Goal: Task Accomplishment & Management: Use online tool/utility

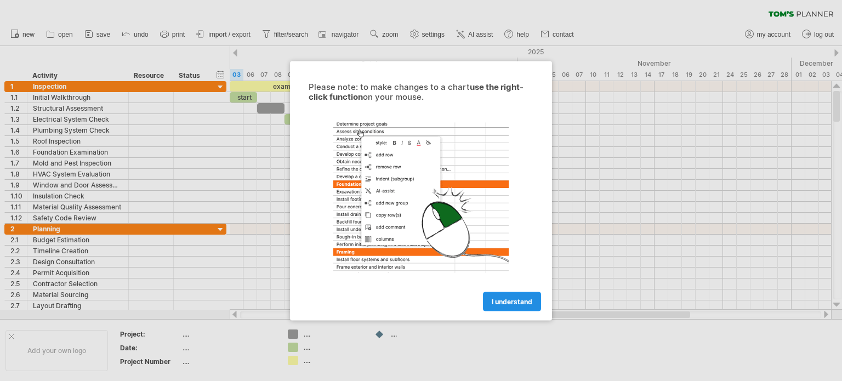
click at [515, 302] on span "I understand" at bounding box center [512, 301] width 41 height 8
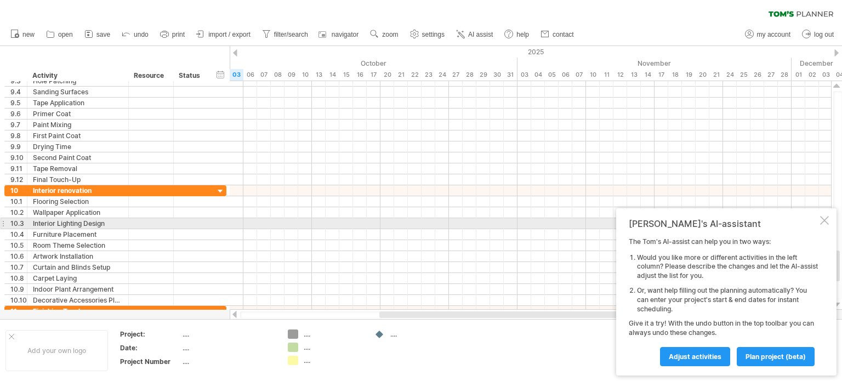
click at [825, 220] on div at bounding box center [824, 220] width 9 height 9
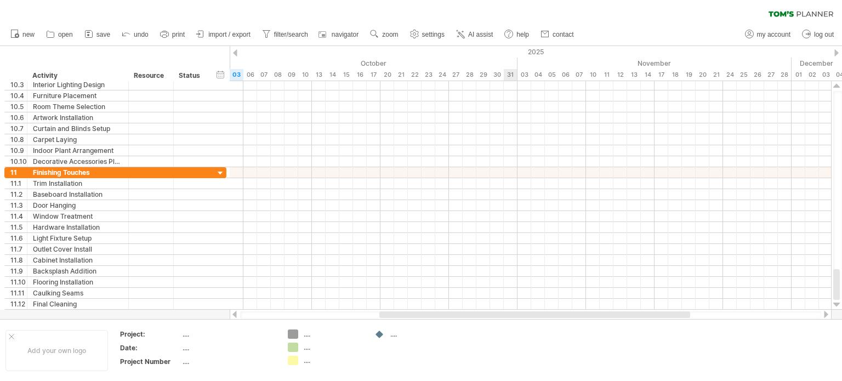
click at [504, 201] on div at bounding box center [531, 205] width 602 height 11
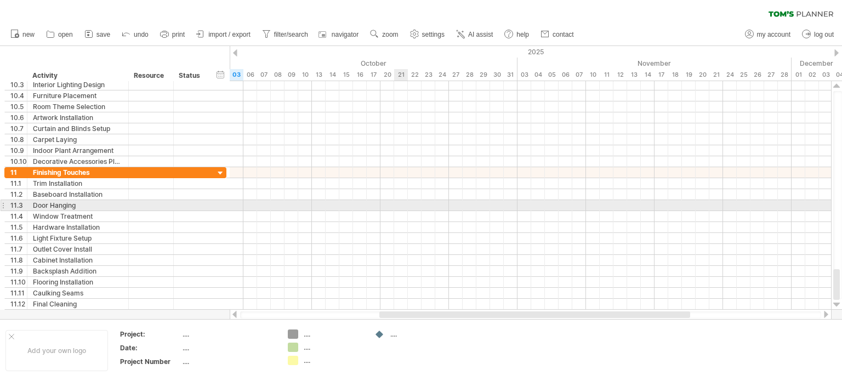
click at [404, 203] on div at bounding box center [531, 205] width 602 height 11
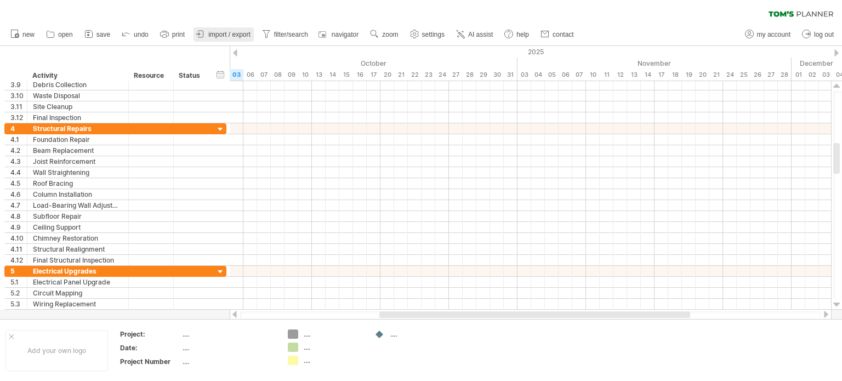
click at [248, 38] on span "import / export" at bounding box center [229, 35] width 42 height 8
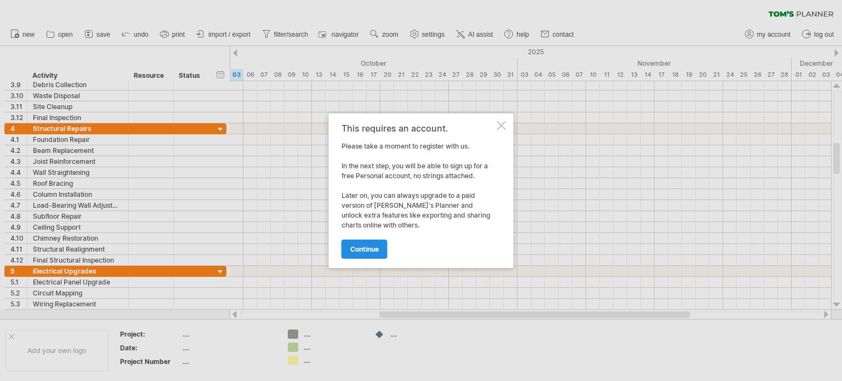
click at [378, 247] on span "continue" at bounding box center [364, 249] width 29 height 8
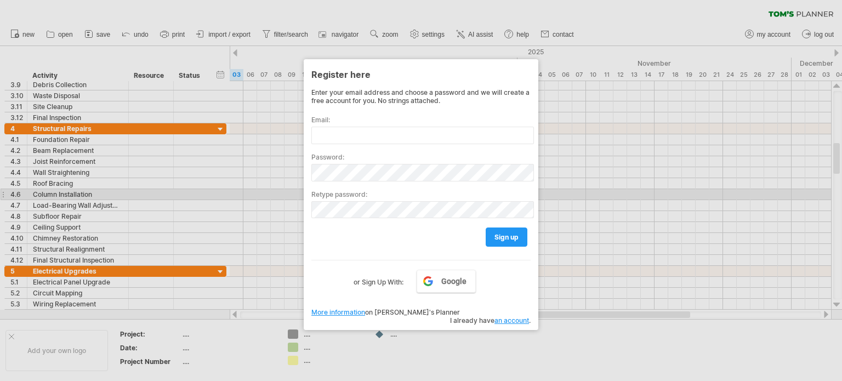
click at [751, 150] on div at bounding box center [421, 190] width 842 height 381
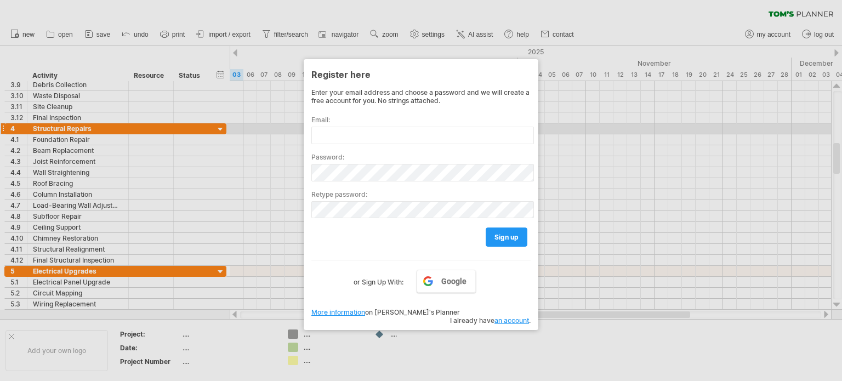
click at [429, 124] on div "Email:" at bounding box center [420, 125] width 219 height 37
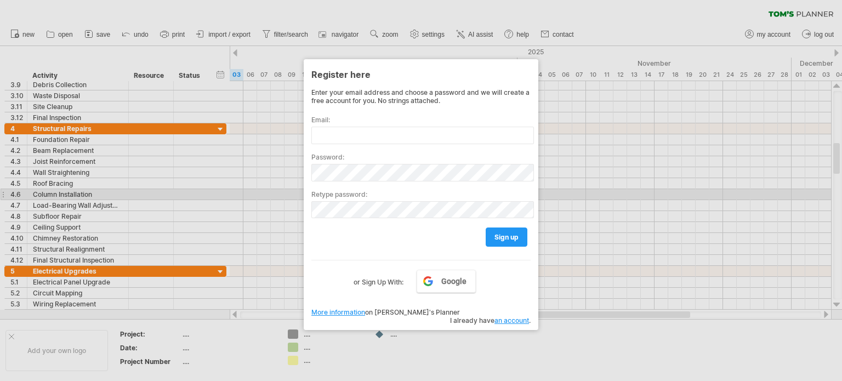
click at [620, 192] on div at bounding box center [421, 190] width 842 height 381
